Goal: Transaction & Acquisition: Purchase product/service

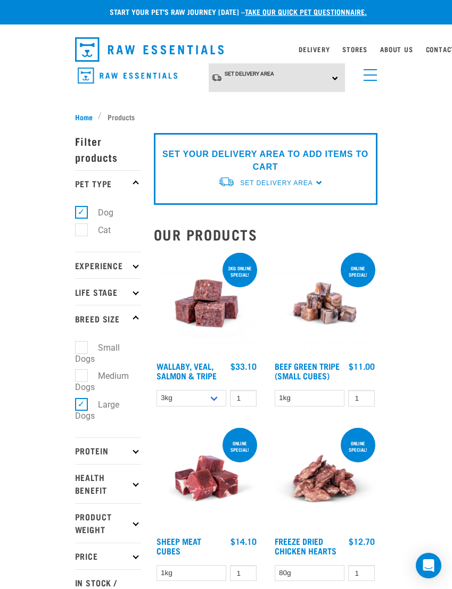
click at [137, 264] on icon at bounding box center [136, 265] width 6 height 6
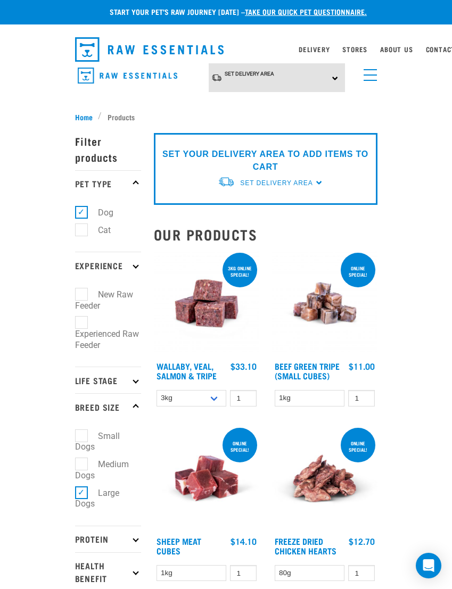
click at [125, 294] on label "New Raw Feeder" at bounding box center [104, 300] width 58 height 24
click at [82, 294] on input "New Raw Feeder" at bounding box center [78, 292] width 7 height 7
checkbox input "true"
click at [133, 373] on p "Life Stage" at bounding box center [108, 380] width 66 height 27
click at [131, 367] on p "Life Stage" at bounding box center [108, 380] width 66 height 27
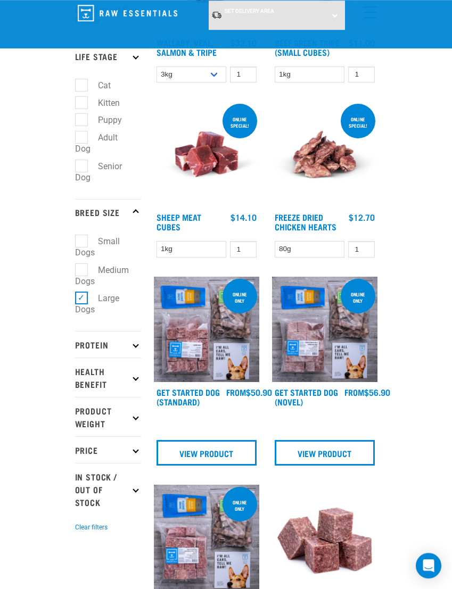
scroll to position [241, 0]
